Goal: Transaction & Acquisition: Purchase product/service

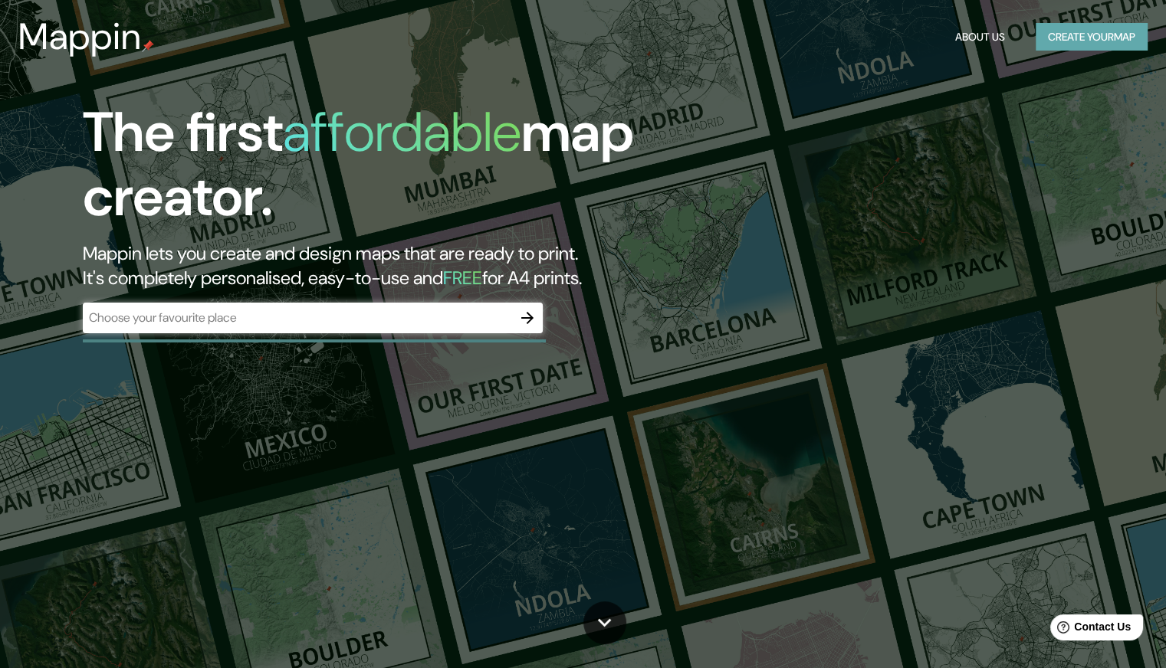
click at [1100, 41] on button "Create your map" at bounding box center [1092, 37] width 112 height 28
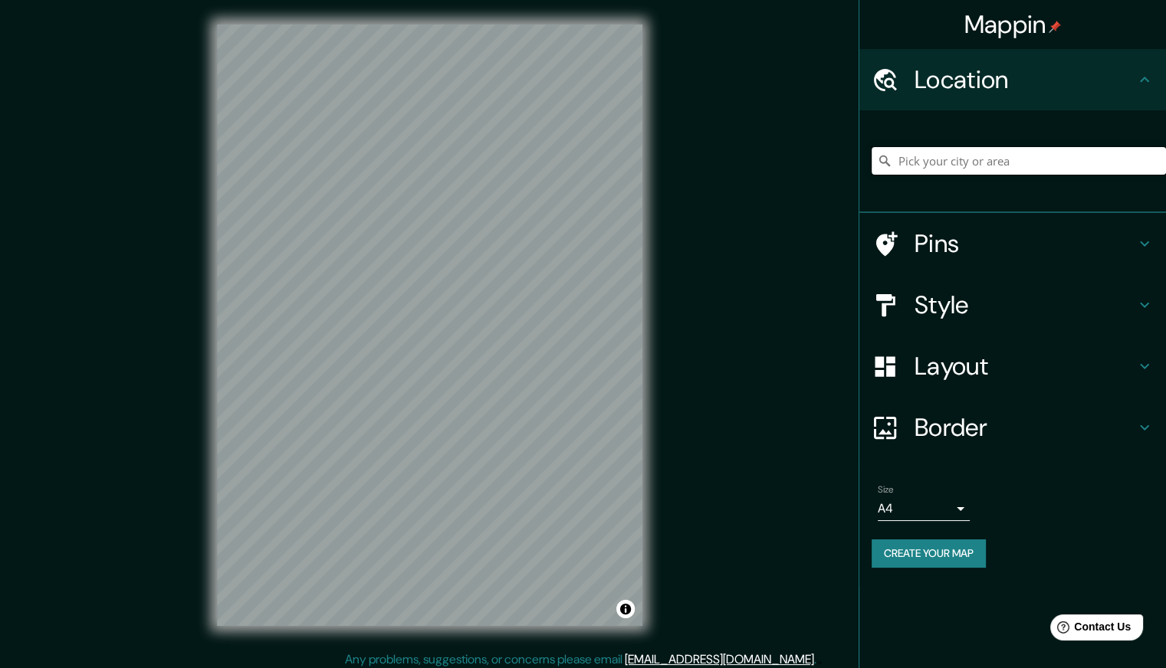
click at [996, 151] on input "Pick your city or area" at bounding box center [1019, 161] width 294 height 28
type input "[GEOGRAPHIC_DATA], [GEOGRAPHIC_DATA], [GEOGRAPHIC_DATA] 2240000, [GEOGRAPHIC_DA…"
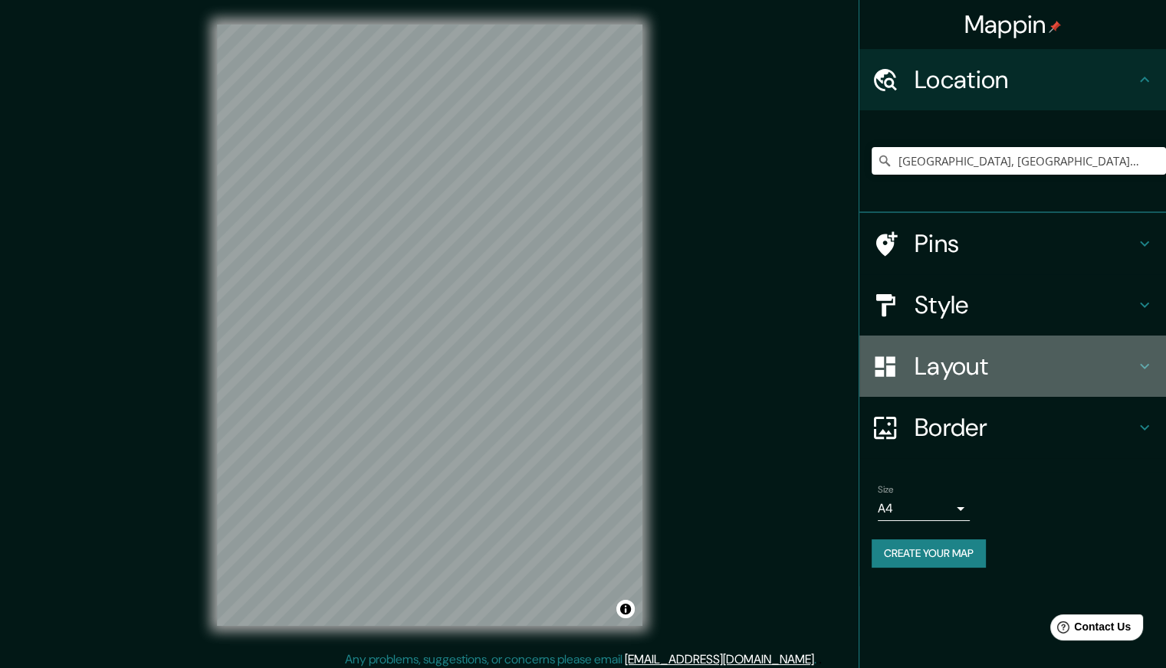
click at [967, 366] on h4 "Layout" at bounding box center [1025, 366] width 221 height 31
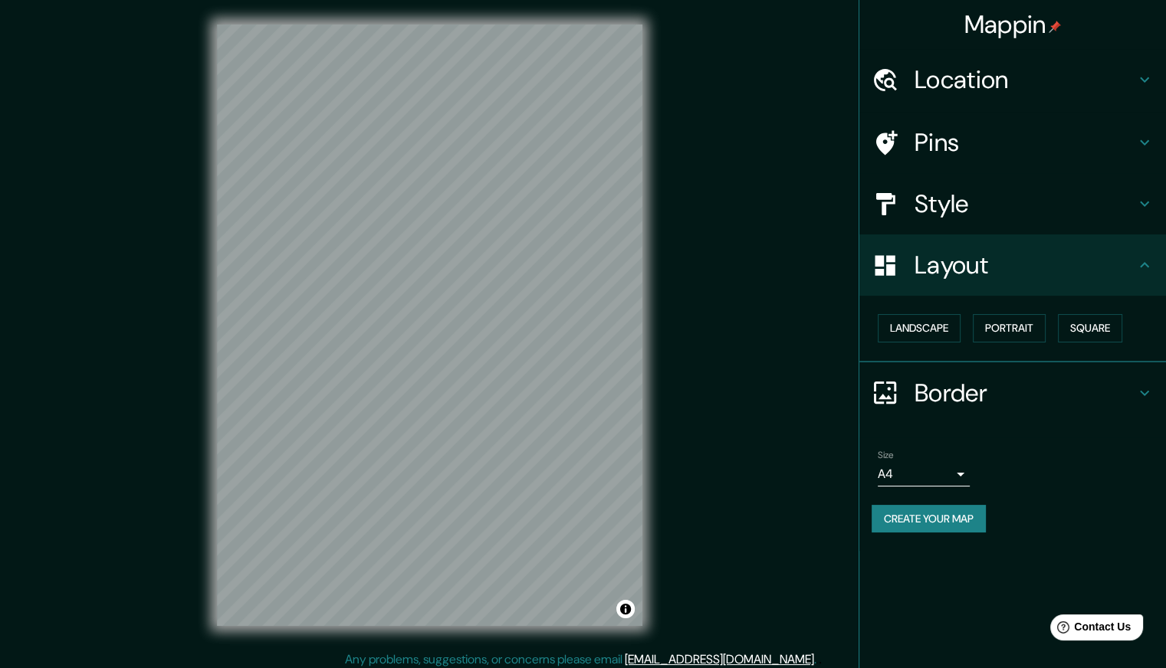
click at [948, 205] on h4 "Style" at bounding box center [1025, 204] width 221 height 31
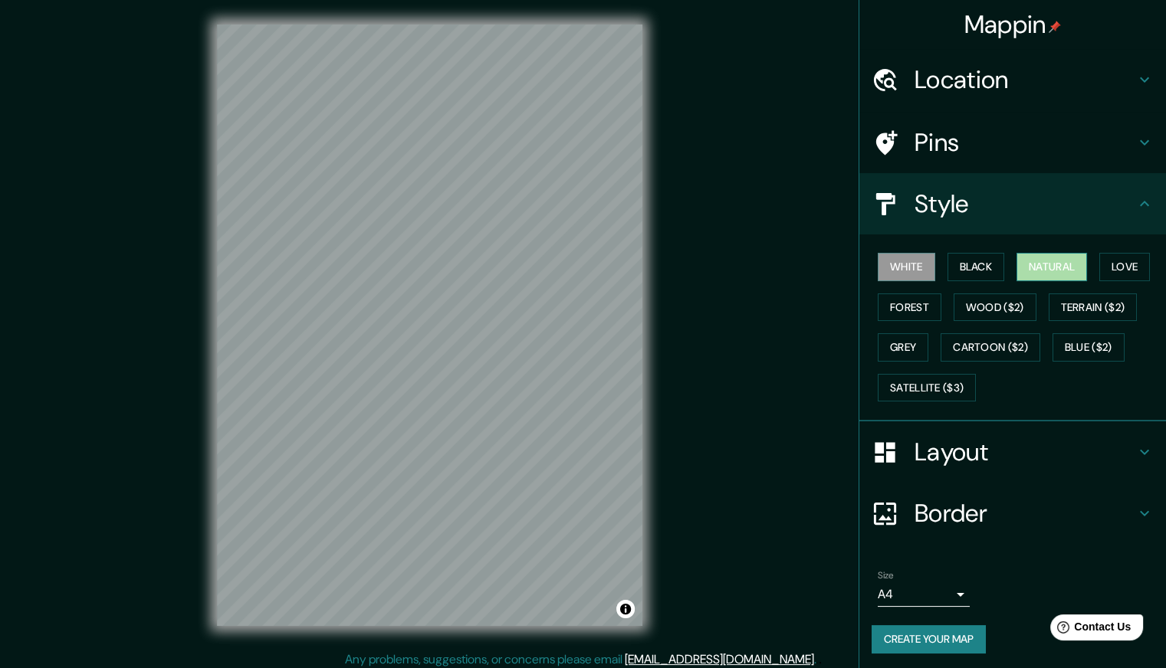
click at [1049, 271] on button "Natural" at bounding box center [1051, 267] width 71 height 28
click at [920, 381] on button "Satellite ($3)" at bounding box center [927, 388] width 98 height 28
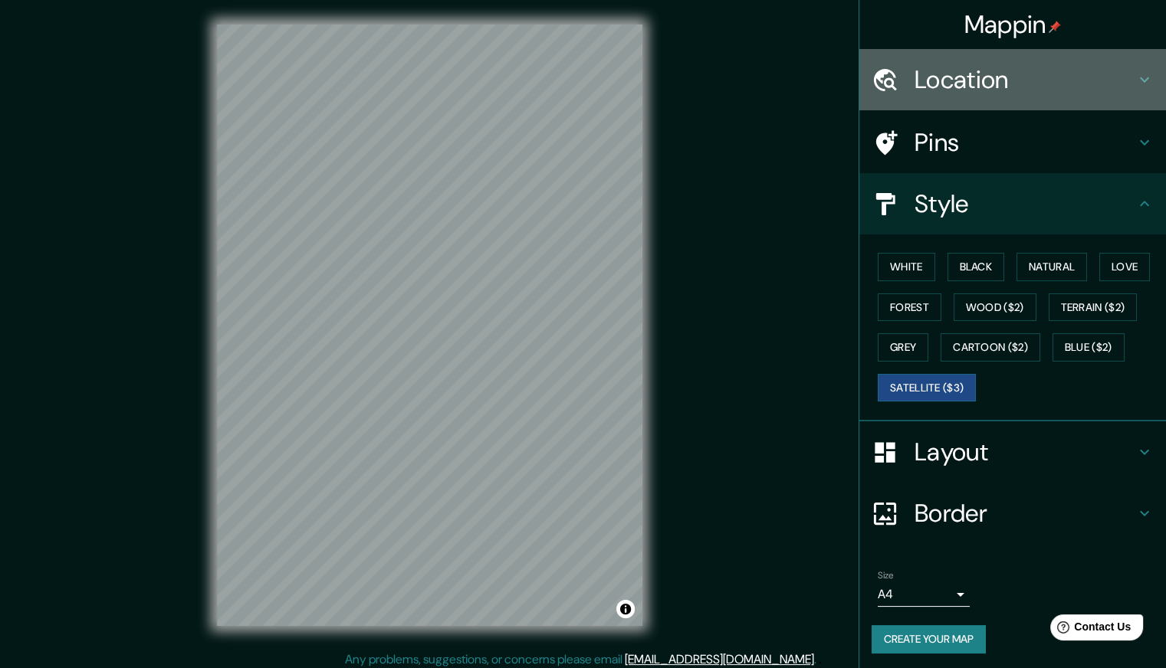
click at [966, 99] on div "Location" at bounding box center [1012, 79] width 307 height 61
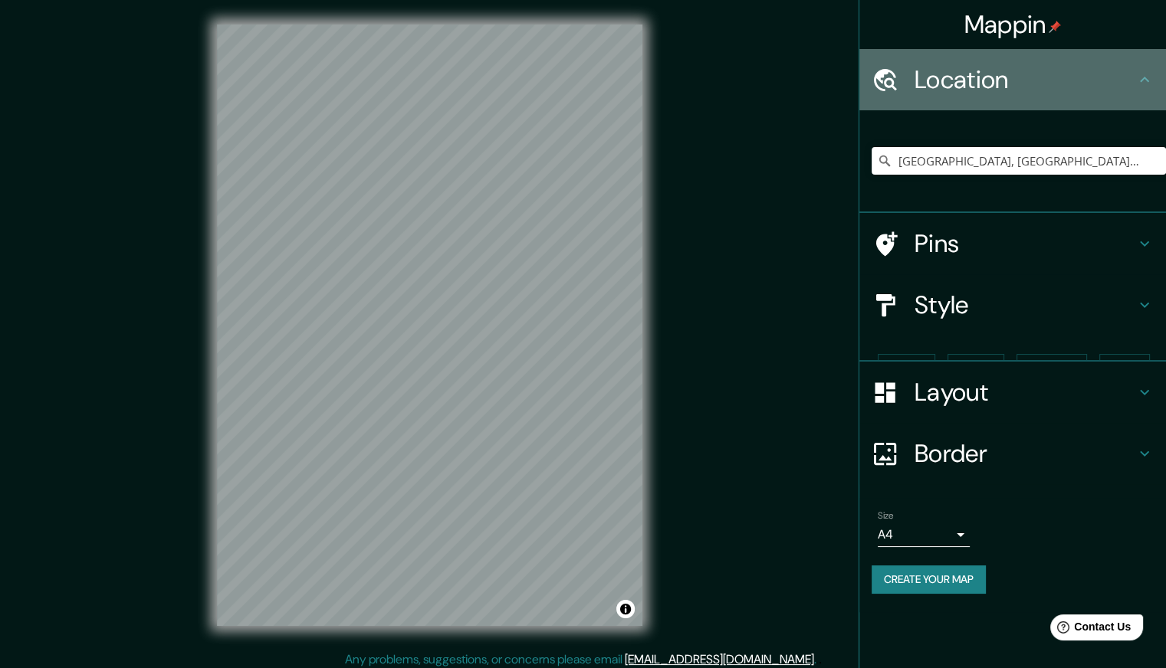
click at [966, 99] on div "Location" at bounding box center [1012, 79] width 307 height 61
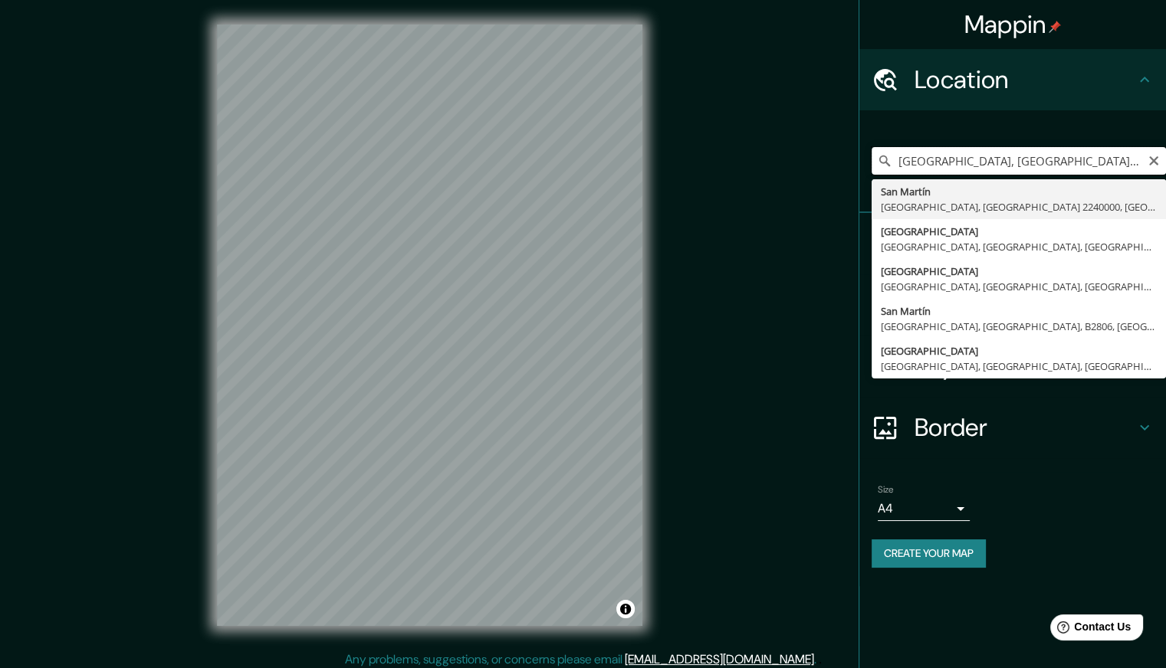
click at [1016, 170] on input "[GEOGRAPHIC_DATA], [GEOGRAPHIC_DATA], [GEOGRAPHIC_DATA] 2240000, [GEOGRAPHIC_DA…" at bounding box center [1019, 161] width 294 height 28
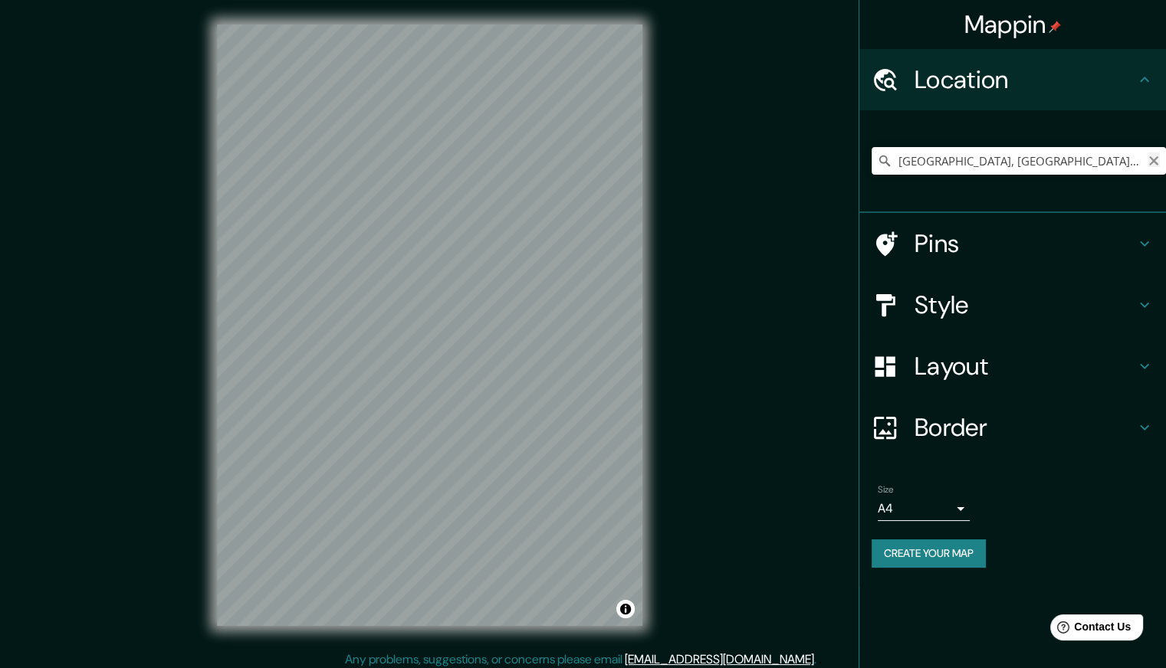
click at [1153, 161] on icon "Clear" at bounding box center [1153, 160] width 9 height 9
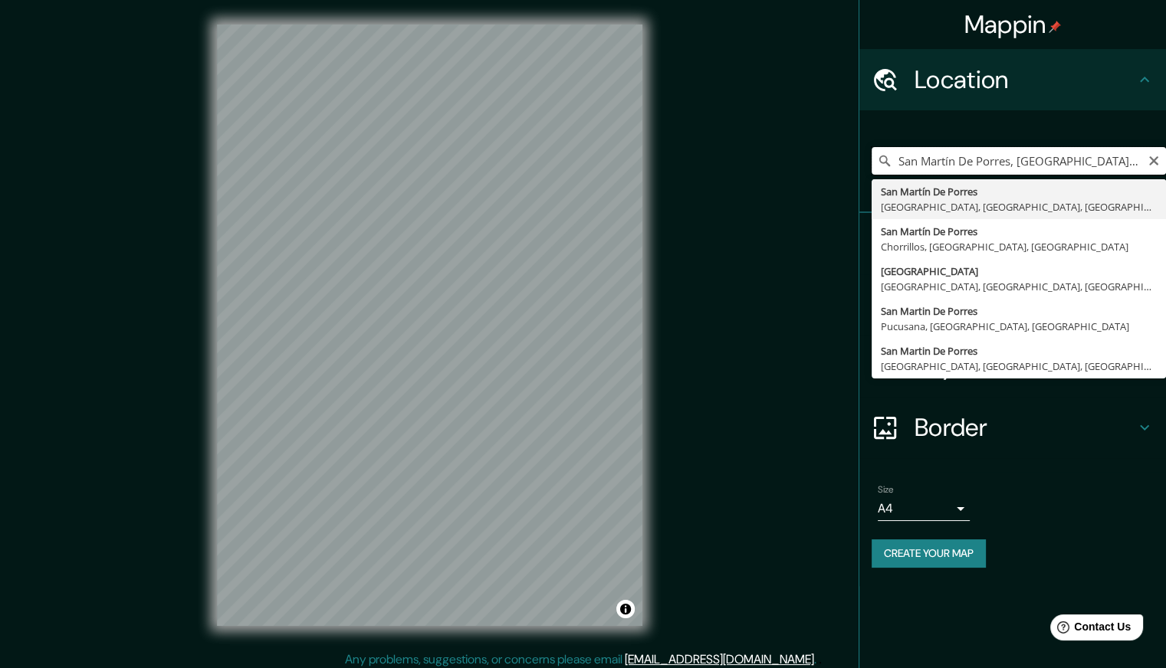
click at [1131, 163] on input "San Martín De Porres, [GEOGRAPHIC_DATA], [STREET_ADDRESS]" at bounding box center [1019, 161] width 294 height 28
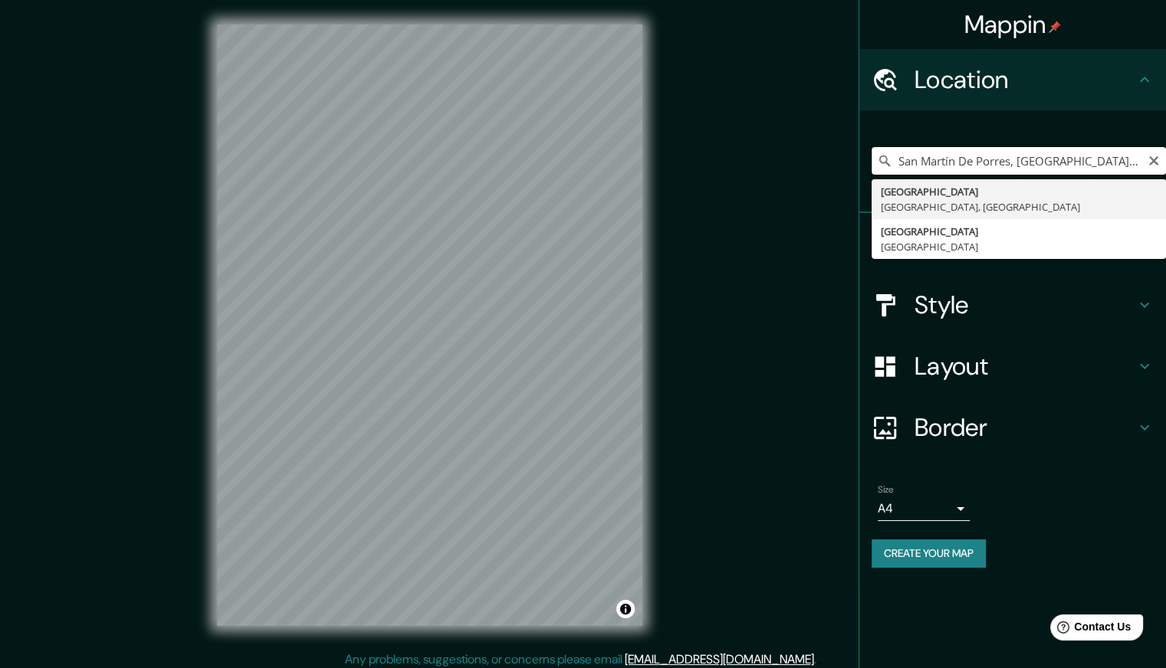
scroll to position [0, 68]
drag, startPoint x: 1020, startPoint y: 163, endPoint x: 1149, endPoint y: 158, distance: 128.9
click at [1149, 158] on div "San Martín [GEOGRAPHIC_DATA], [GEOGRAPHIC_DATA], [STREET_ADDRESS] [GEOGRAPHIC_D…" at bounding box center [1019, 161] width 294 height 28
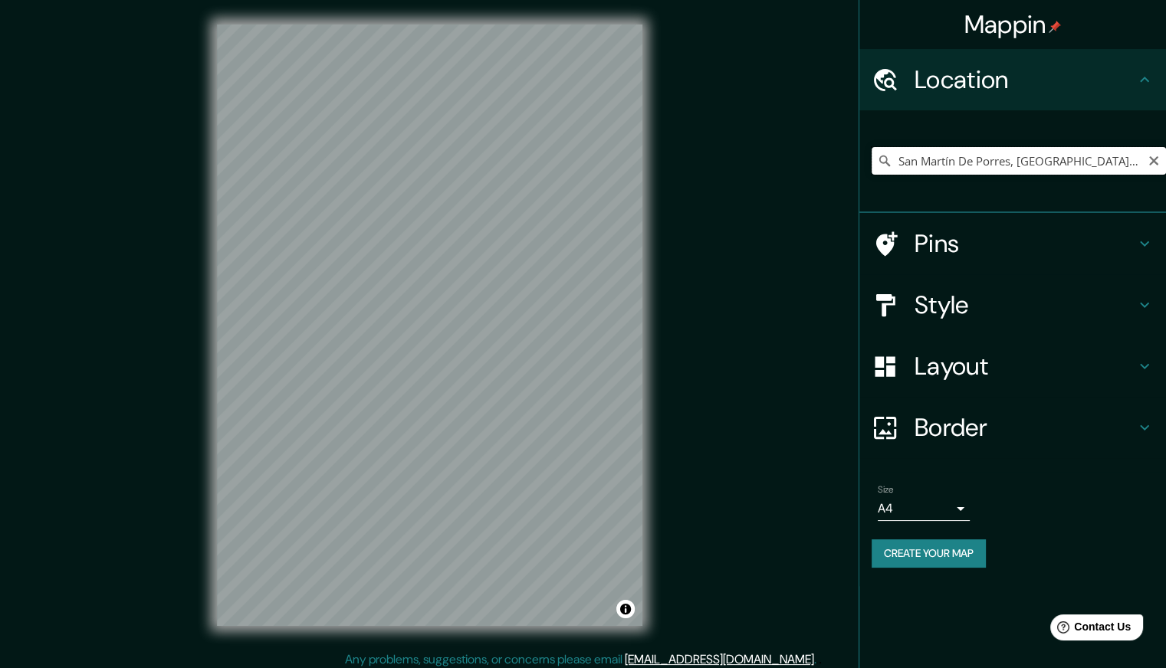
click at [1045, 169] on input "San Martín De Porres, [GEOGRAPHIC_DATA], [GEOGRAPHIC_DATA], [GEOGRAPHIC_DATA]" at bounding box center [1019, 161] width 294 height 28
type input "San Martín De Porres, [GEOGRAPHIC_DATA], [GEOGRAPHIC_DATA], [GEOGRAPHIC_DATA]"
click at [1153, 166] on icon "Clear" at bounding box center [1154, 161] width 12 height 12
type input "[GEOGRAPHIC_DATA], [GEOGRAPHIC_DATA], [GEOGRAPHIC_DATA]"
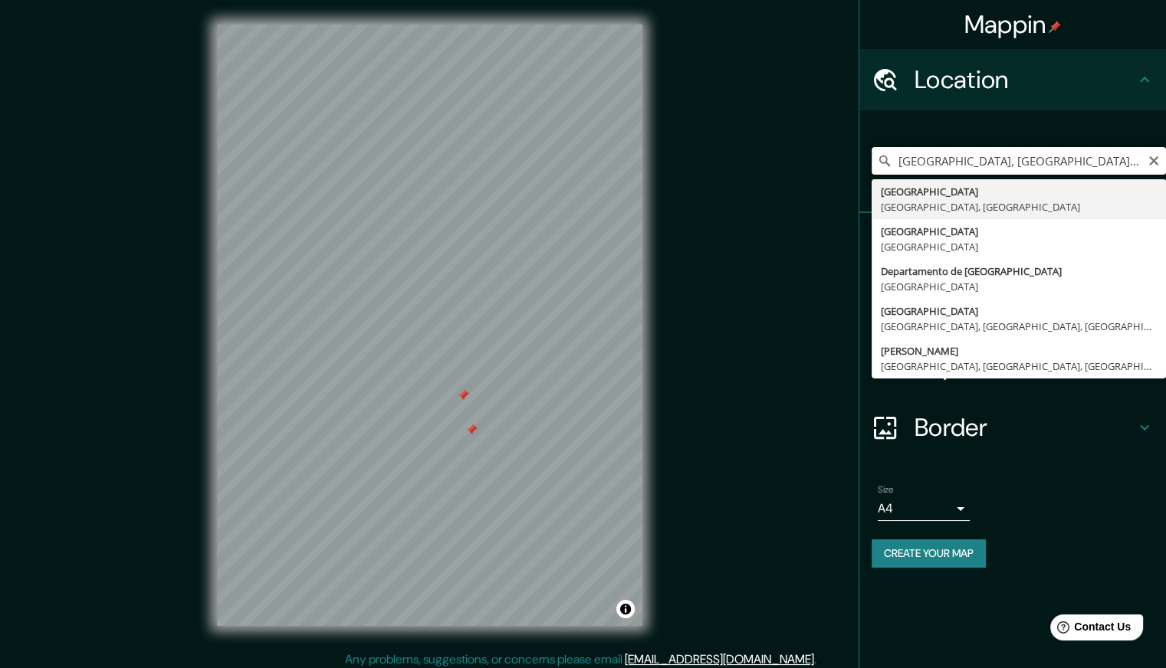
click at [1043, 148] on input "[GEOGRAPHIC_DATA], [GEOGRAPHIC_DATA], [GEOGRAPHIC_DATA]" at bounding box center [1019, 161] width 294 height 28
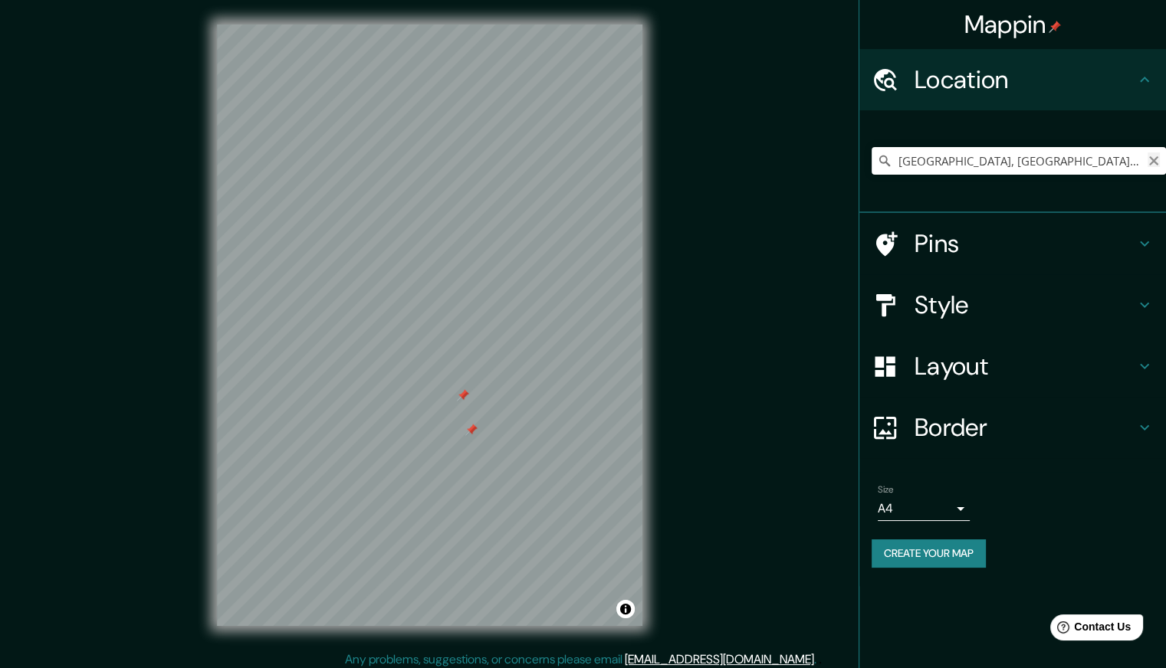
click at [1156, 162] on icon "Clear" at bounding box center [1154, 161] width 12 height 12
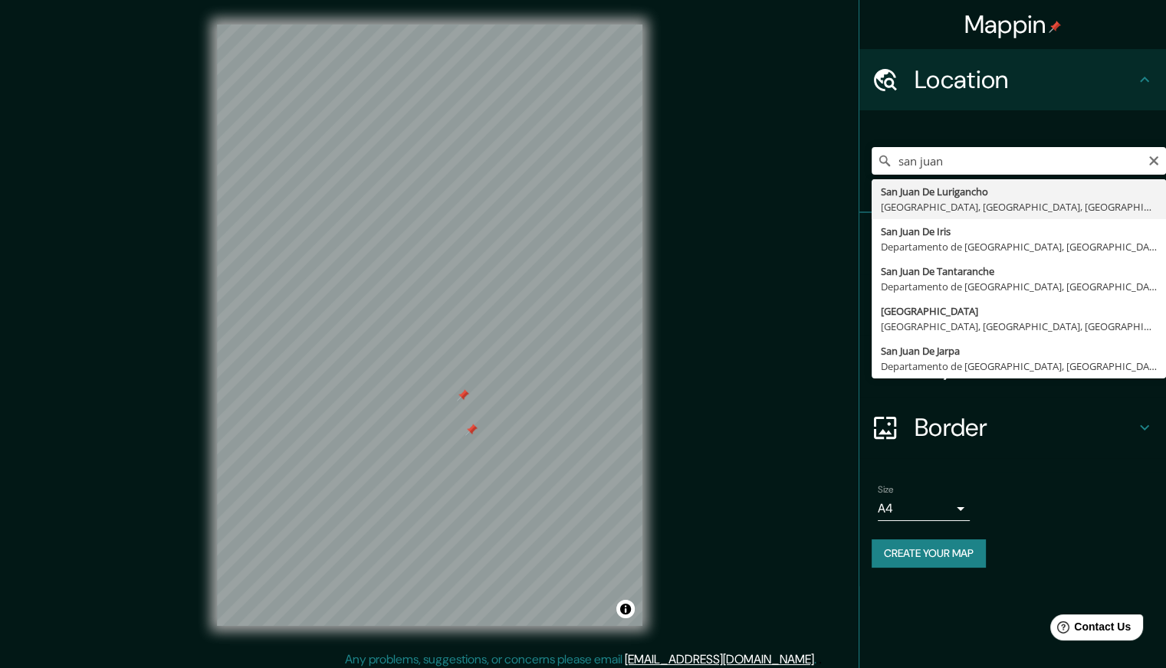
type input "San Juan De Lurigancho, [GEOGRAPHIC_DATA], [GEOGRAPHIC_DATA], [GEOGRAPHIC_DATA]"
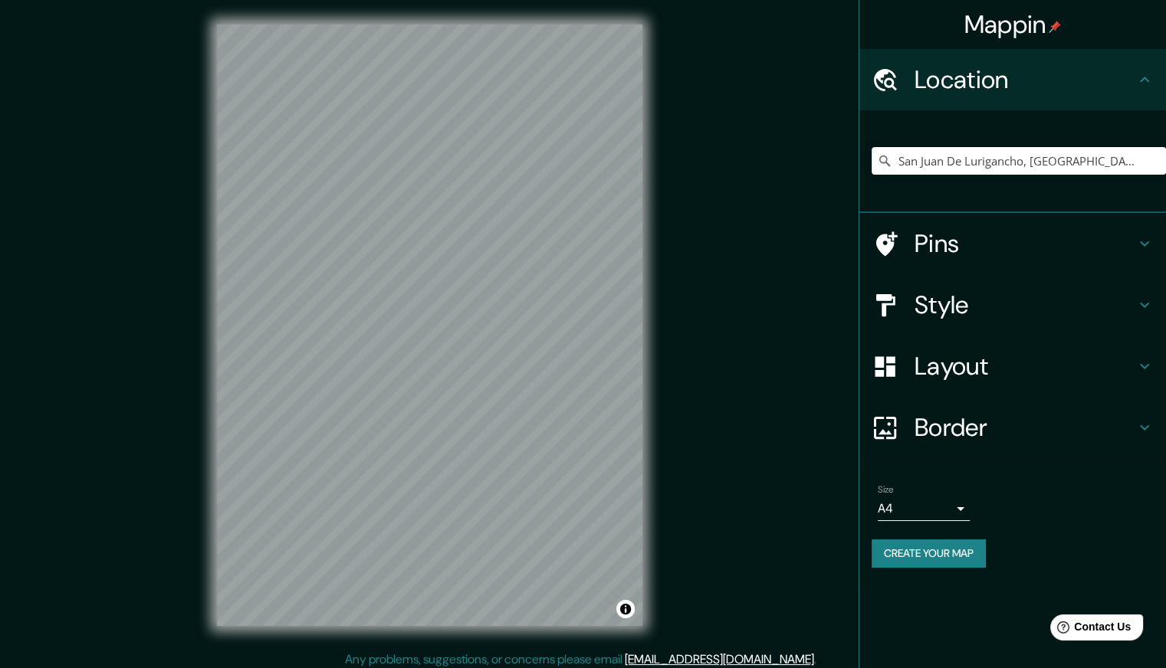
click at [655, 423] on div "© Mapbox © OpenStreetMap Improve this map © Maxar" at bounding box center [429, 325] width 475 height 651
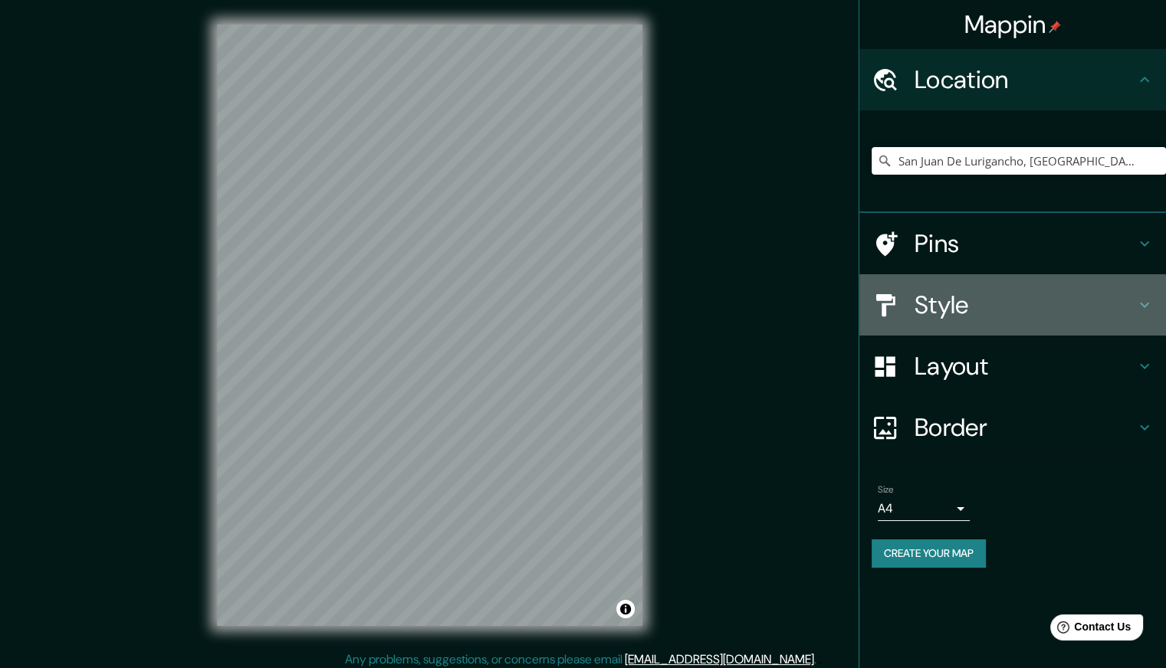
click at [994, 325] on div "Style" at bounding box center [1012, 304] width 307 height 61
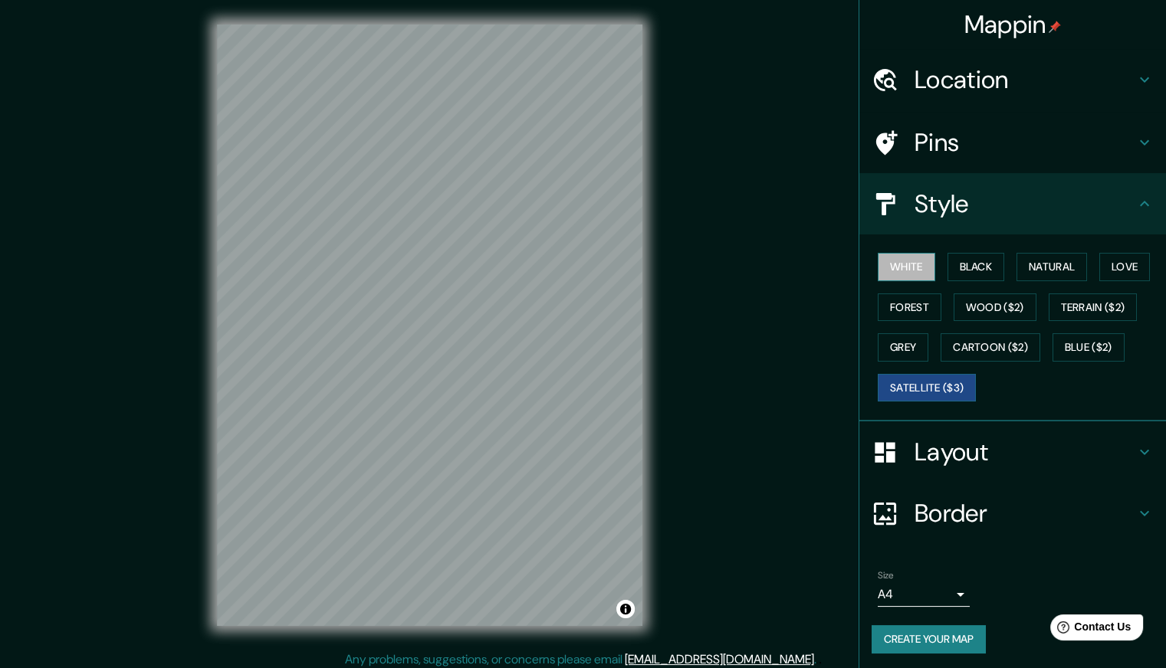
click at [895, 267] on button "White" at bounding box center [906, 267] width 57 height 28
click at [913, 385] on button "Satellite ($3)" at bounding box center [927, 388] width 98 height 28
click at [974, 259] on button "Black" at bounding box center [976, 267] width 57 height 28
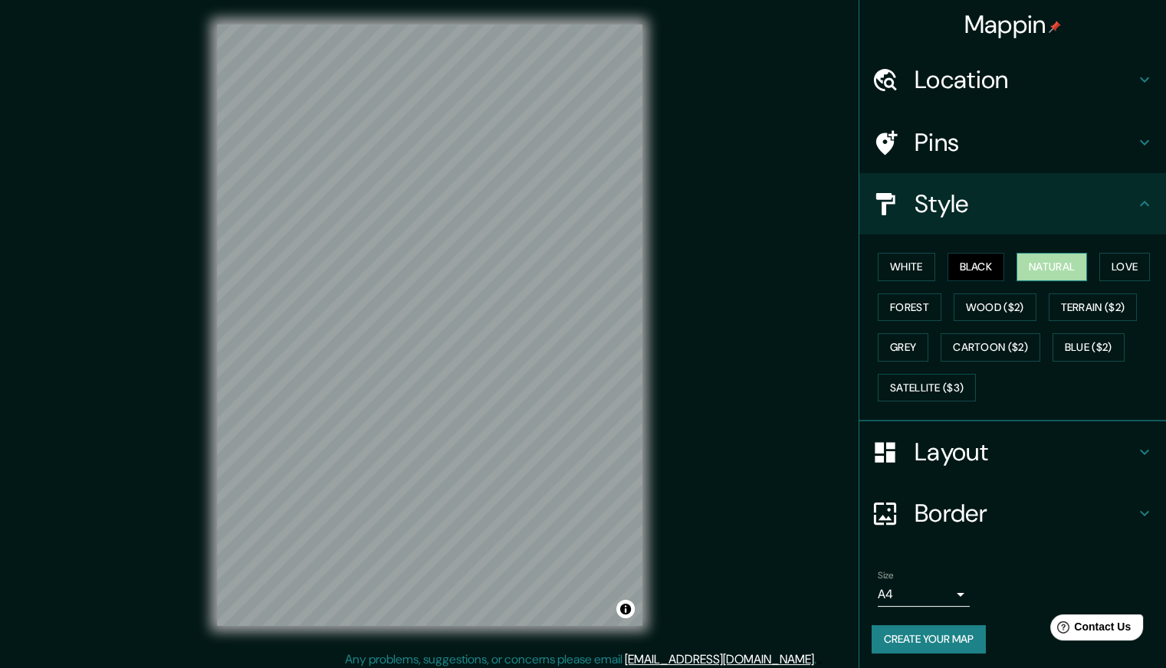
click at [1040, 262] on button "Natural" at bounding box center [1051, 267] width 71 height 28
click at [1118, 261] on button "Love" at bounding box center [1124, 267] width 51 height 28
click at [910, 308] on button "Forest" at bounding box center [910, 308] width 64 height 28
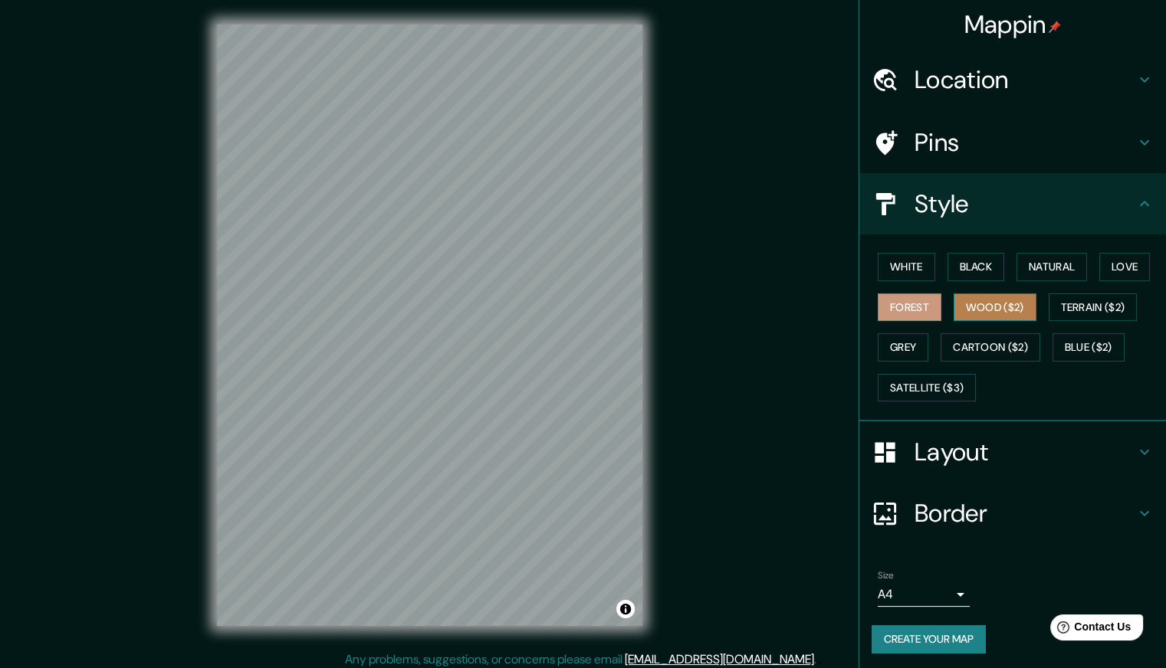
click at [958, 307] on button "Wood ($2)" at bounding box center [995, 308] width 83 height 28
click at [880, 346] on button "Grey" at bounding box center [903, 347] width 51 height 28
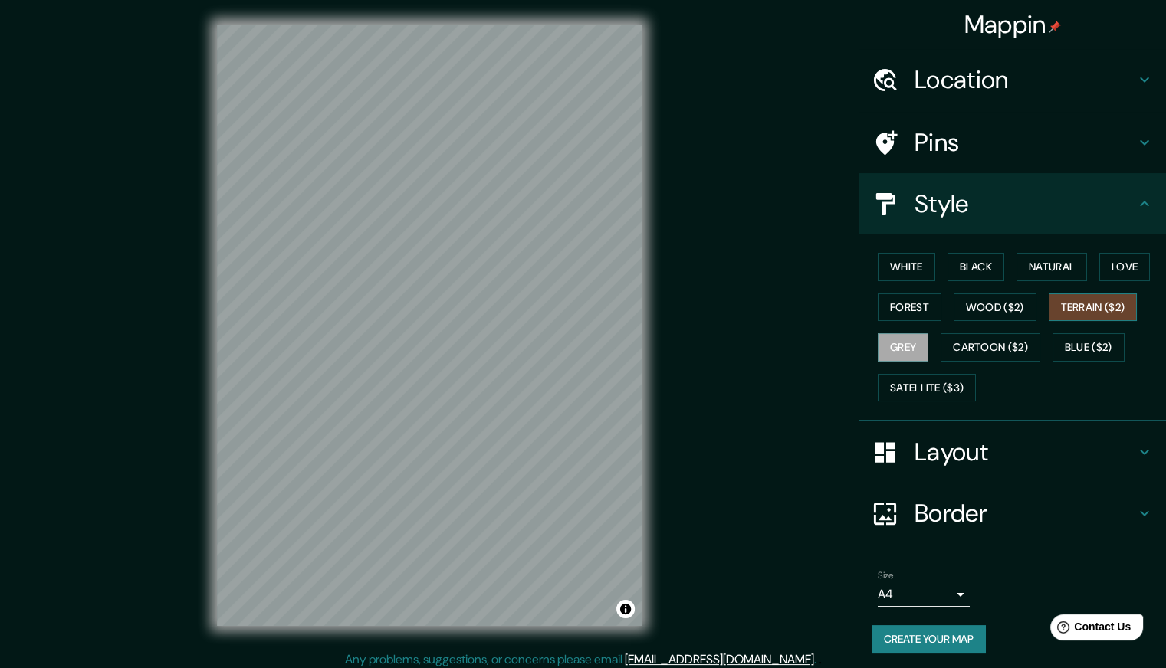
click at [1068, 301] on button "Terrain ($2)" at bounding box center [1093, 308] width 89 height 28
click at [990, 358] on button "Cartoon ($2)" at bounding box center [991, 347] width 100 height 28
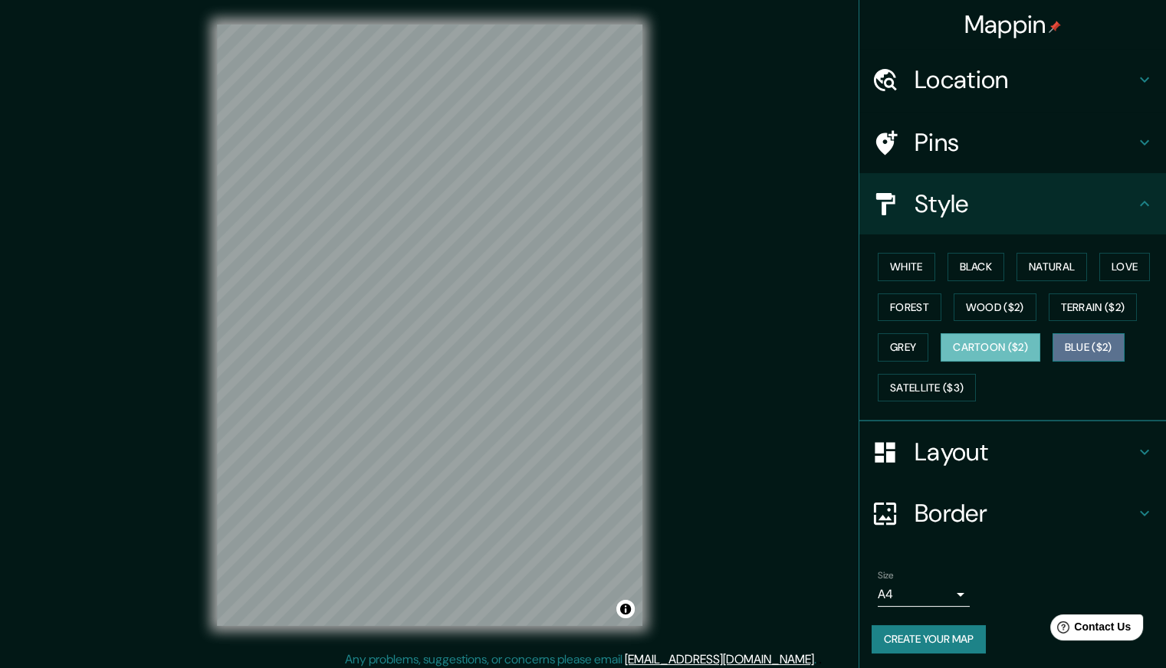
click at [1072, 350] on button "Blue ($2)" at bounding box center [1089, 347] width 72 height 28
click at [884, 253] on button "White" at bounding box center [906, 267] width 57 height 28
click at [929, 473] on div "Layout" at bounding box center [1012, 452] width 307 height 61
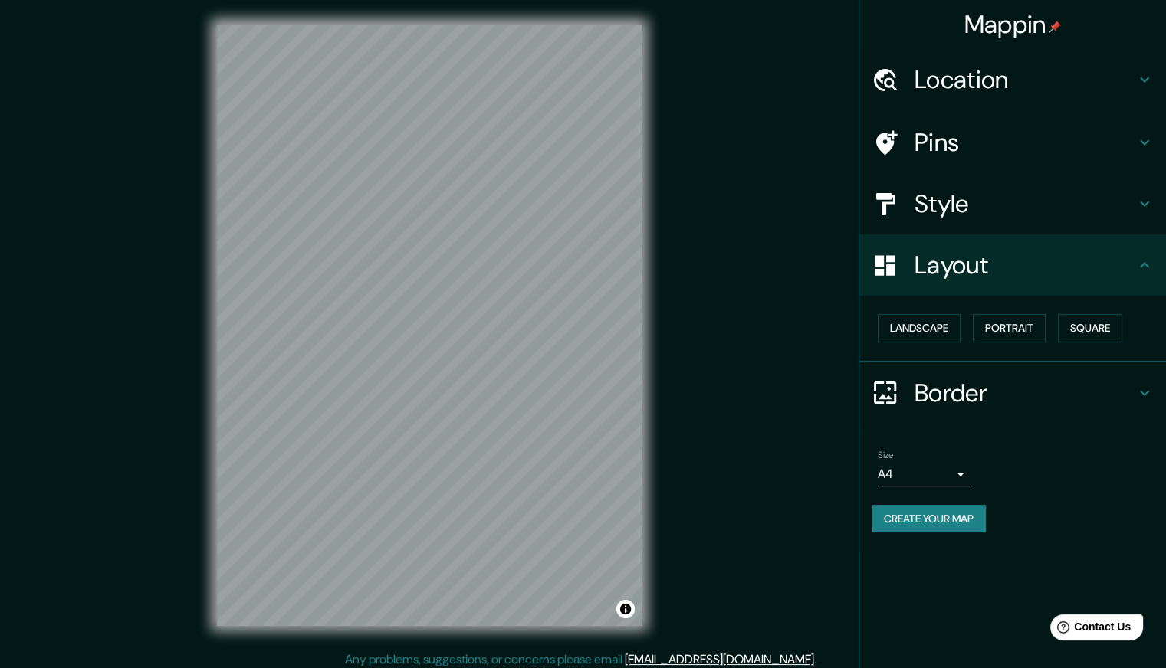
click at [782, 433] on div "Mappin Location [GEOGRAPHIC_DATA], [GEOGRAPHIC_DATA], [GEOGRAPHIC_DATA], [GEOGR…" at bounding box center [583, 337] width 1166 height 675
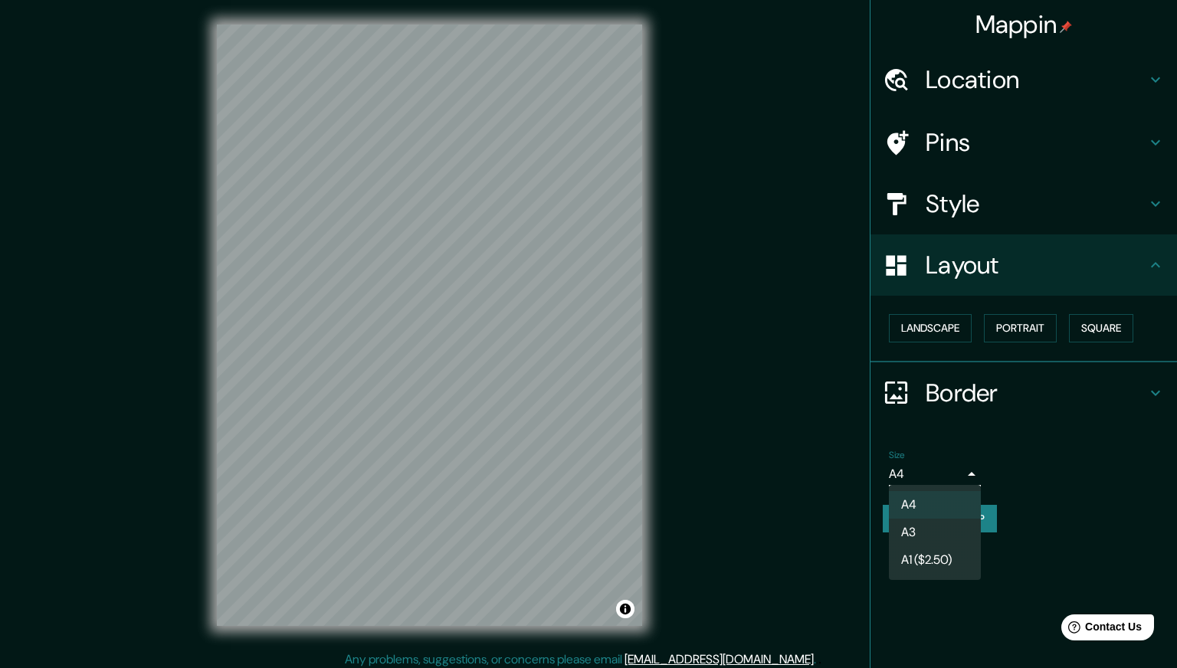
click at [923, 473] on body "Mappin Location [GEOGRAPHIC_DATA], [GEOGRAPHIC_DATA], [GEOGRAPHIC_DATA], [GEOGR…" at bounding box center [588, 334] width 1177 height 668
click at [944, 539] on li "A3" at bounding box center [935, 533] width 92 height 28
type input "a4"
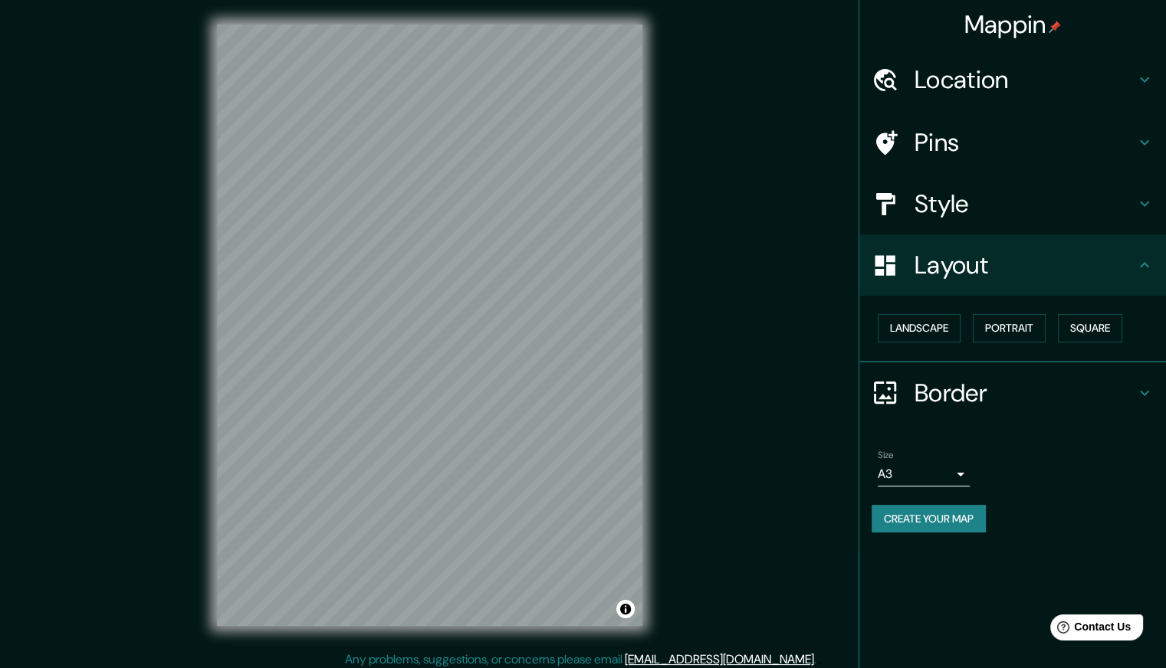
click at [806, 461] on div "Mappin Location [GEOGRAPHIC_DATA], [GEOGRAPHIC_DATA], [GEOGRAPHIC_DATA], [GEOGR…" at bounding box center [583, 337] width 1166 height 675
